Goal: Check status: Check status

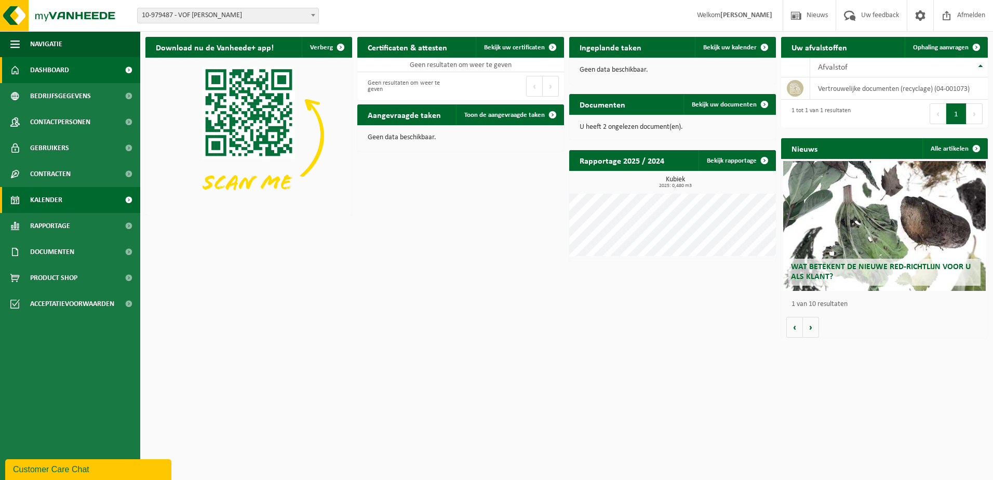
click at [51, 194] on span "Kalender" at bounding box center [46, 200] width 32 height 26
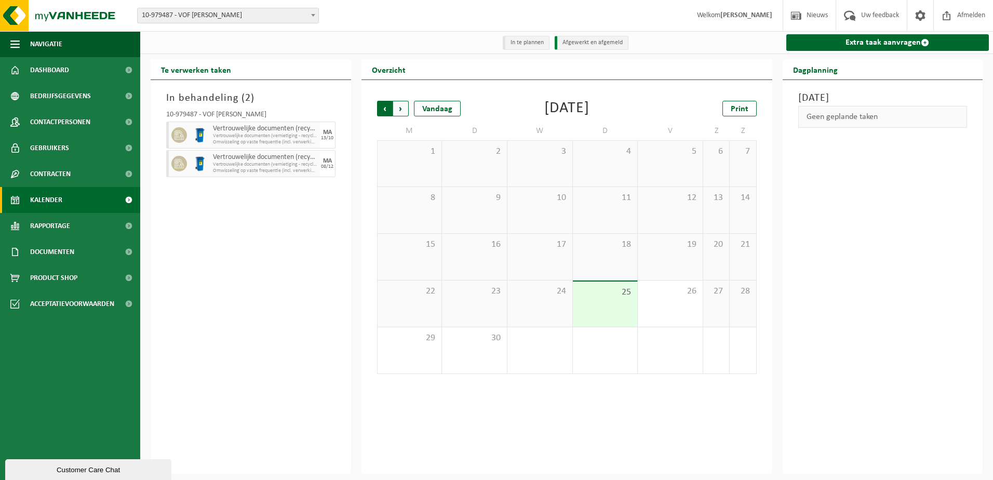
click at [402, 110] on span "Volgende" at bounding box center [401, 109] width 16 height 16
click at [385, 110] on span "Vorige" at bounding box center [385, 109] width 16 height 16
